Goal: Navigation & Orientation: Find specific page/section

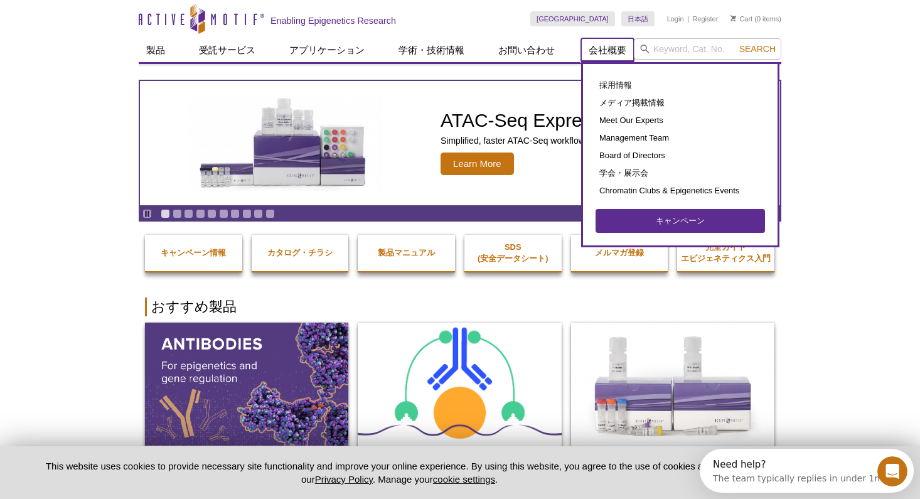
click at [612, 51] on link "会社概要" at bounding box center [607, 50] width 53 height 24
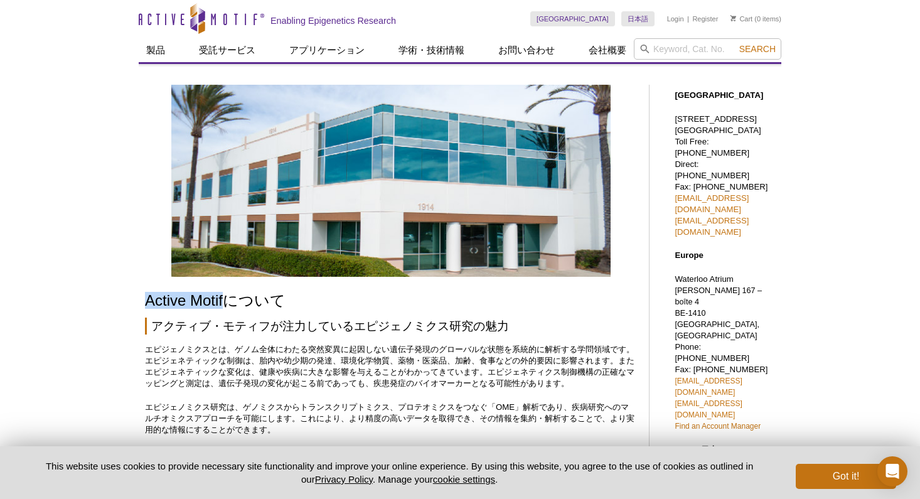
drag, startPoint x: 129, startPoint y: 300, endPoint x: 223, endPoint y: 295, distance: 93.6
copy h1 "Active Motif"
click at [703, 445] on strong "Japan/日本" at bounding box center [695, 449] width 43 height 9
